Goal: Check status: Check status

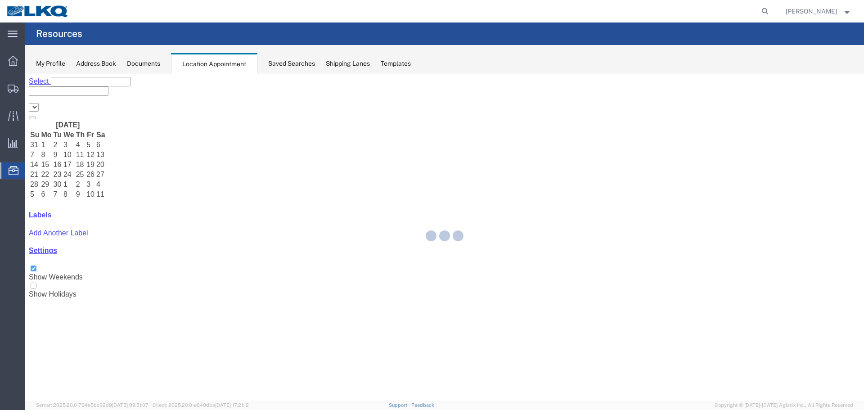
select select "28018"
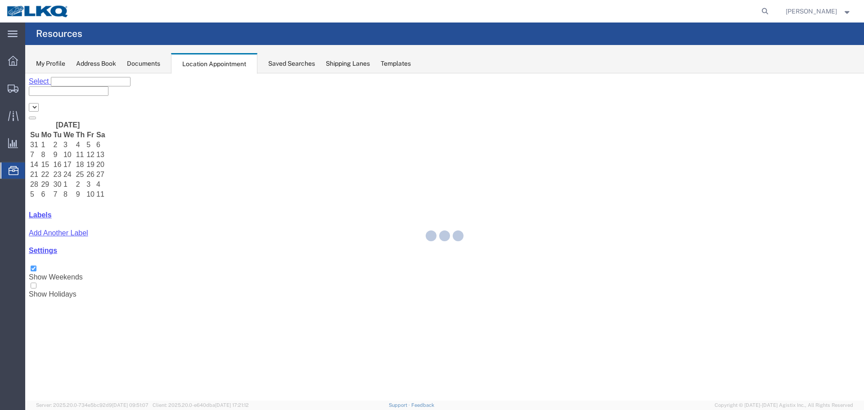
select select "28018"
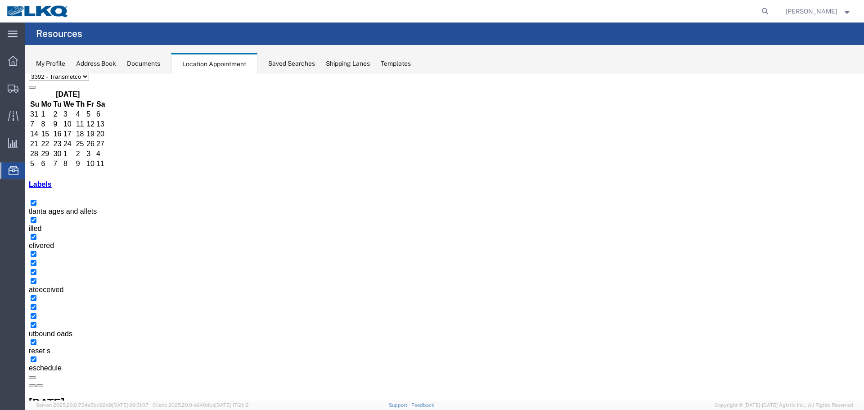
scroll to position [130, 0]
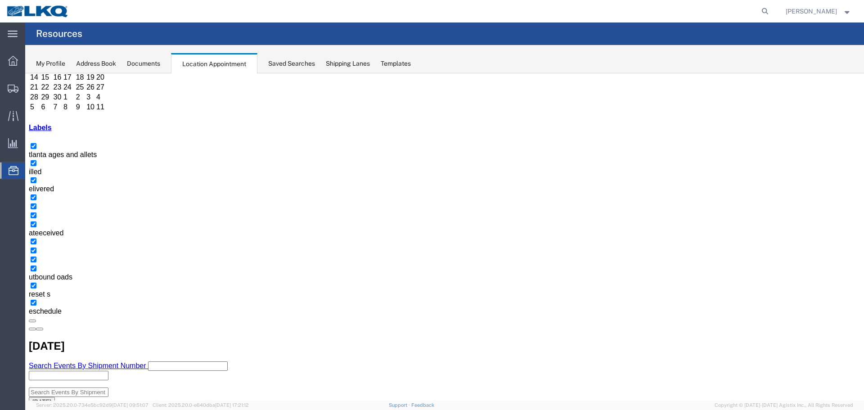
scroll to position [0, 0]
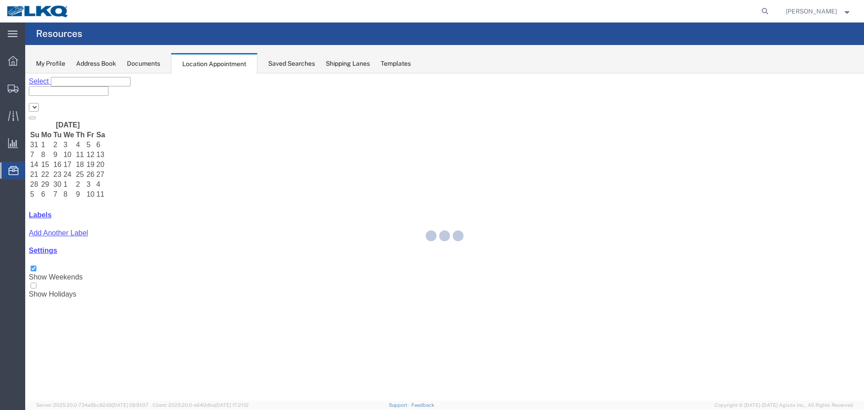
select select "28018"
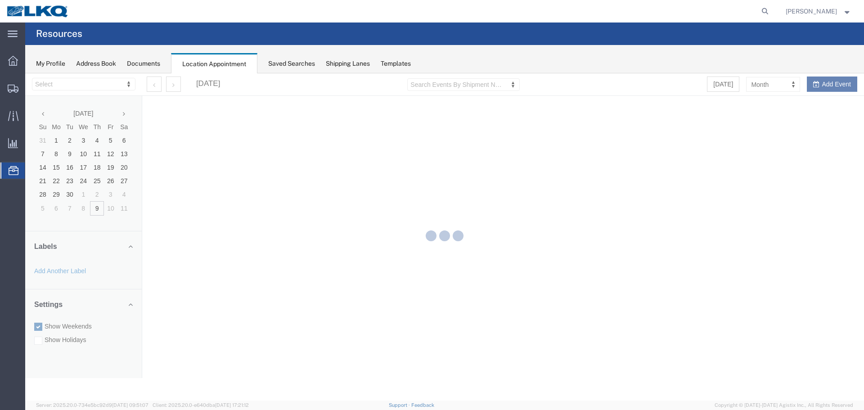
select select "28018"
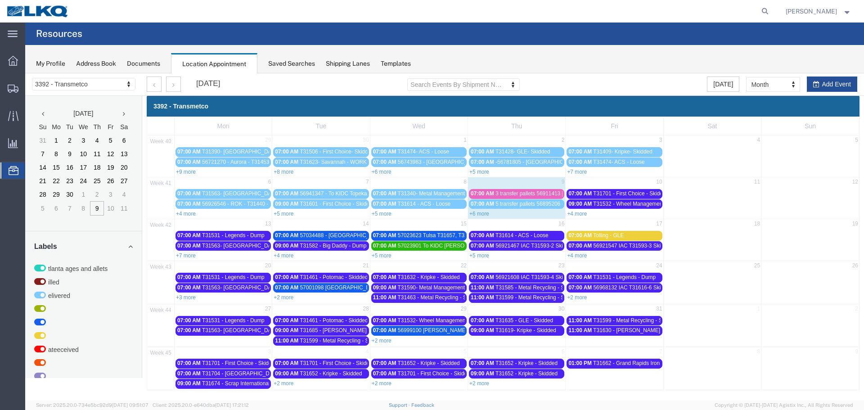
click at [488, 213] on link "+6 more" at bounding box center [479, 214] width 20 height 6
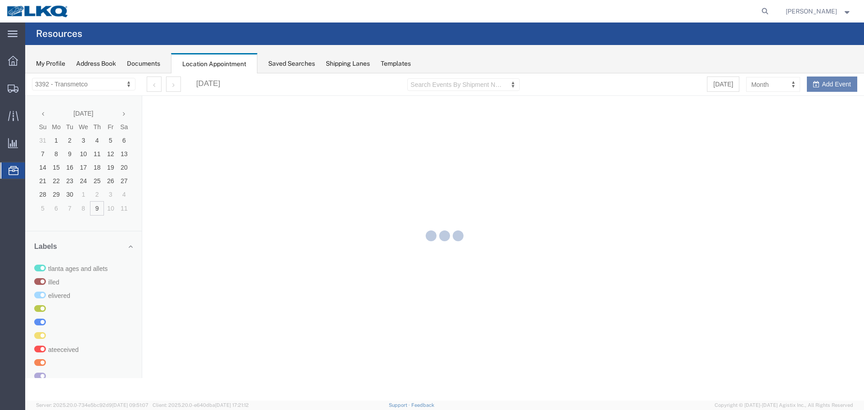
select select "28018"
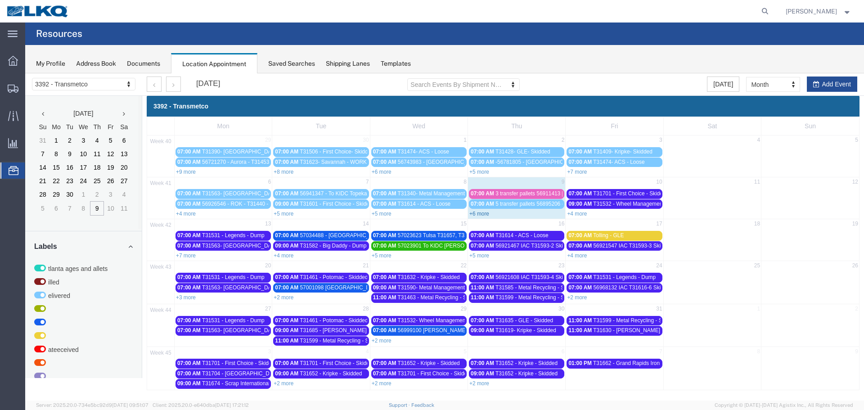
click at [475, 216] on link "+6 more" at bounding box center [479, 214] width 20 height 6
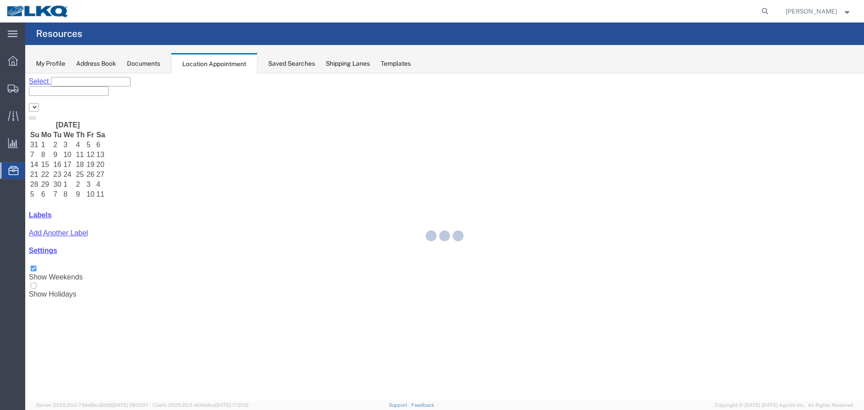
select select "28018"
